Goal: Task Accomplishment & Management: Manage account settings

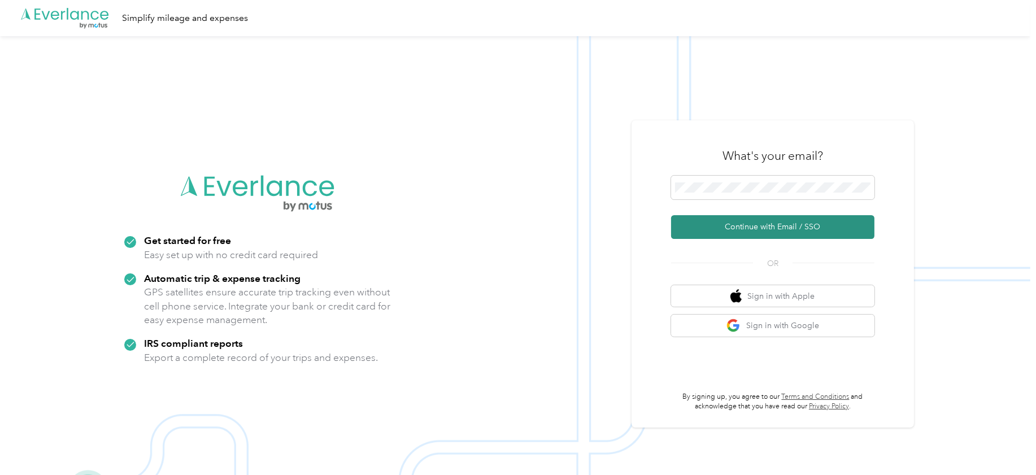
click at [734, 229] on button "Continue with Email / SSO" at bounding box center [772, 227] width 203 height 24
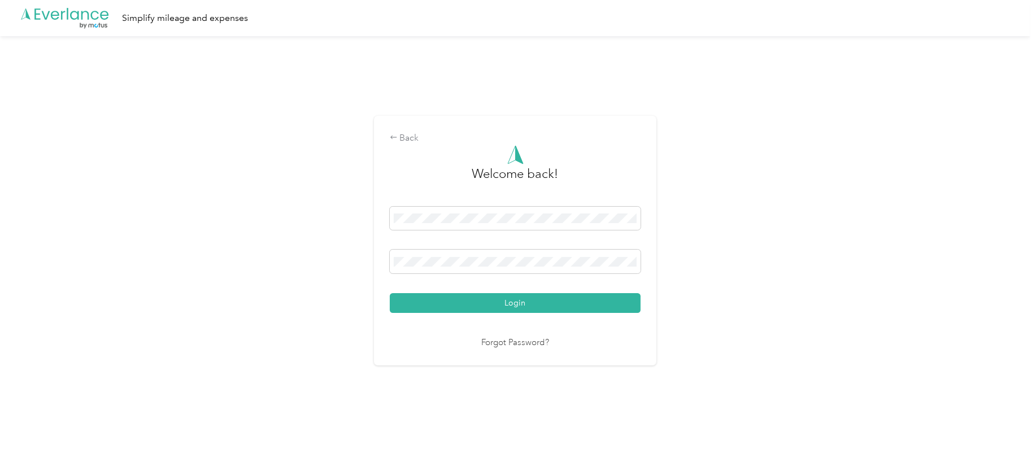
click at [390, 293] on button "Login" at bounding box center [515, 303] width 251 height 20
